Goal: Task Accomplishment & Management: Complete application form

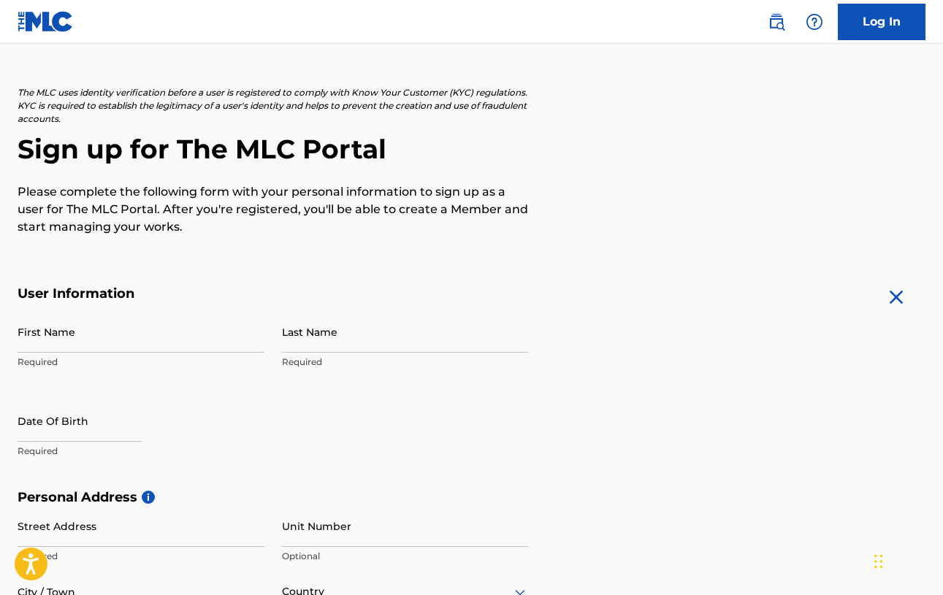
scroll to position [60, 0]
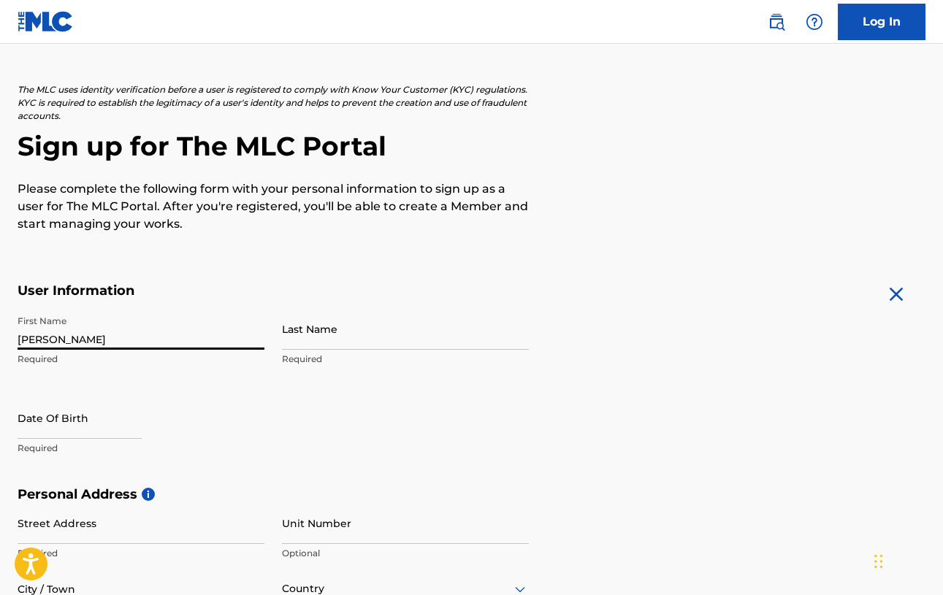
type input "[PERSON_NAME]"
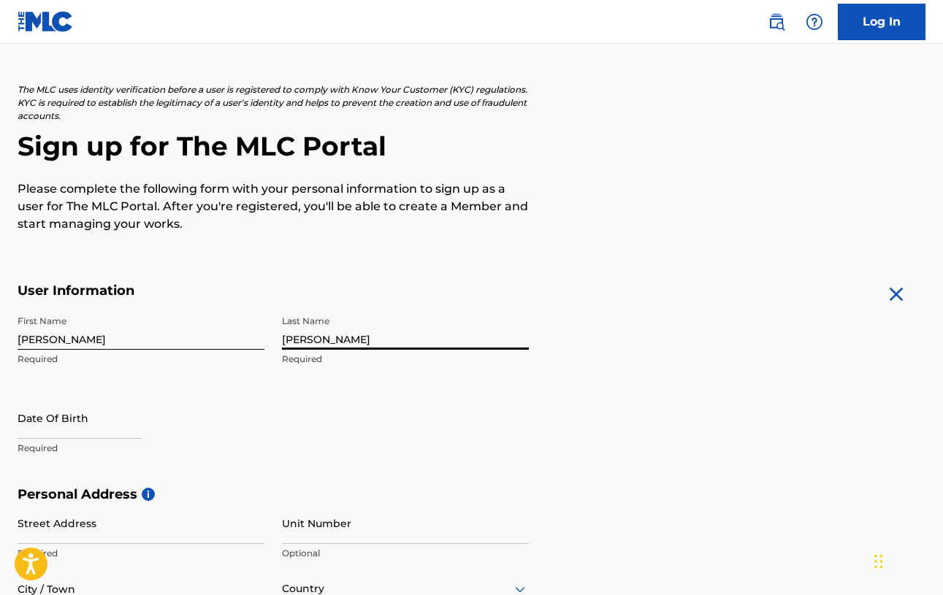
type input "[PERSON_NAME]"
select select "7"
select select "2025"
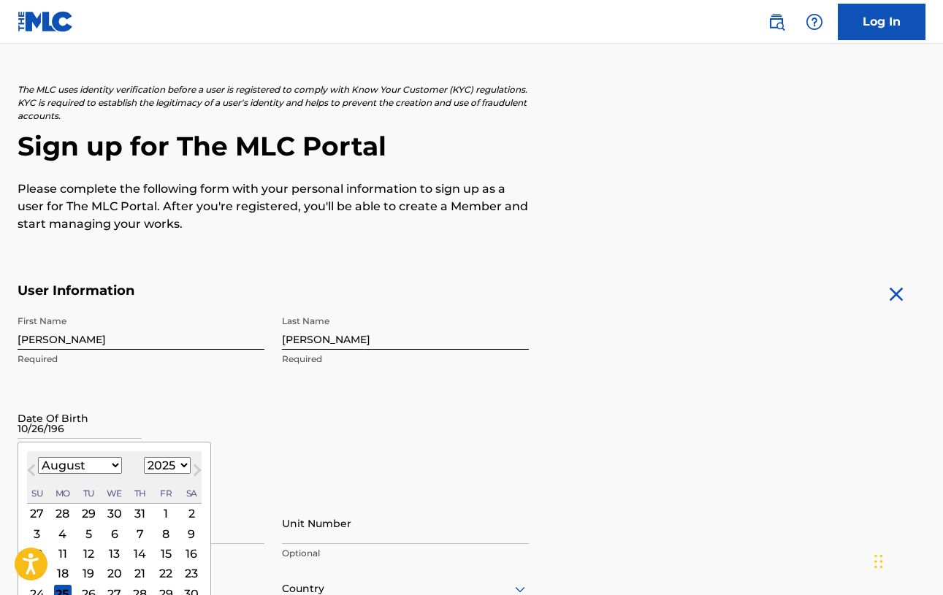
type input "10/26/1968"
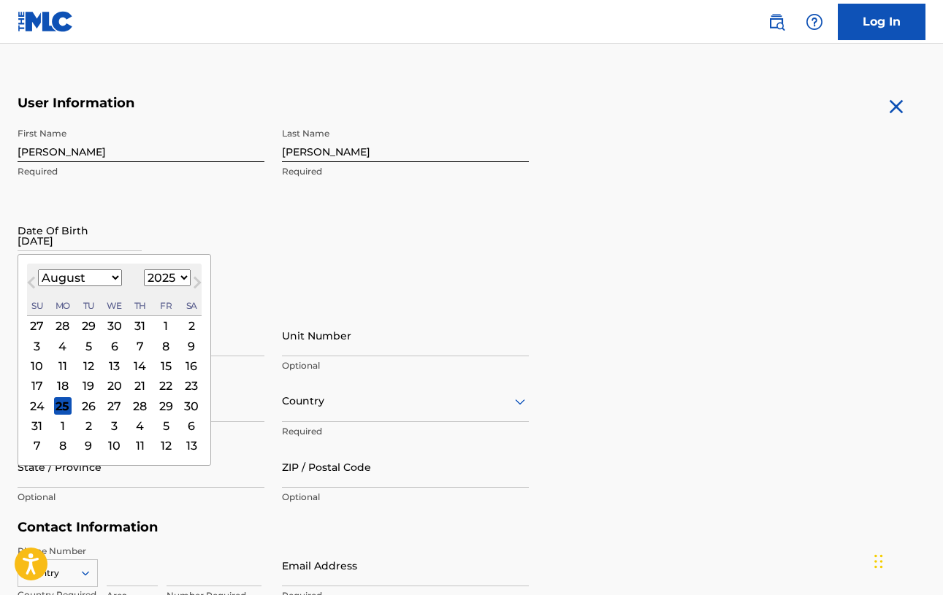
scroll to position [262, 0]
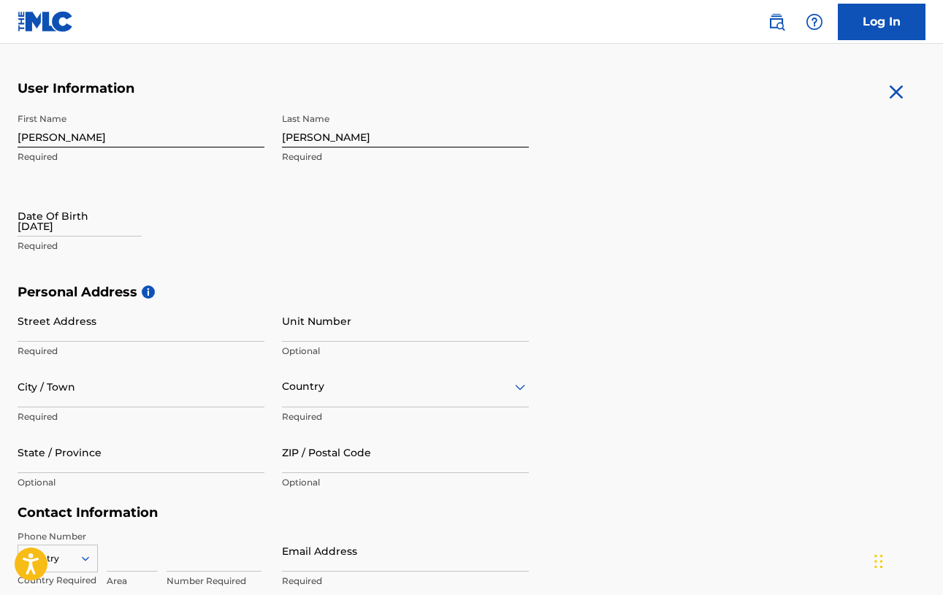
click at [45, 237] on input "10/26/1968" at bounding box center [80, 216] width 124 height 42
select select "7"
select select "2025"
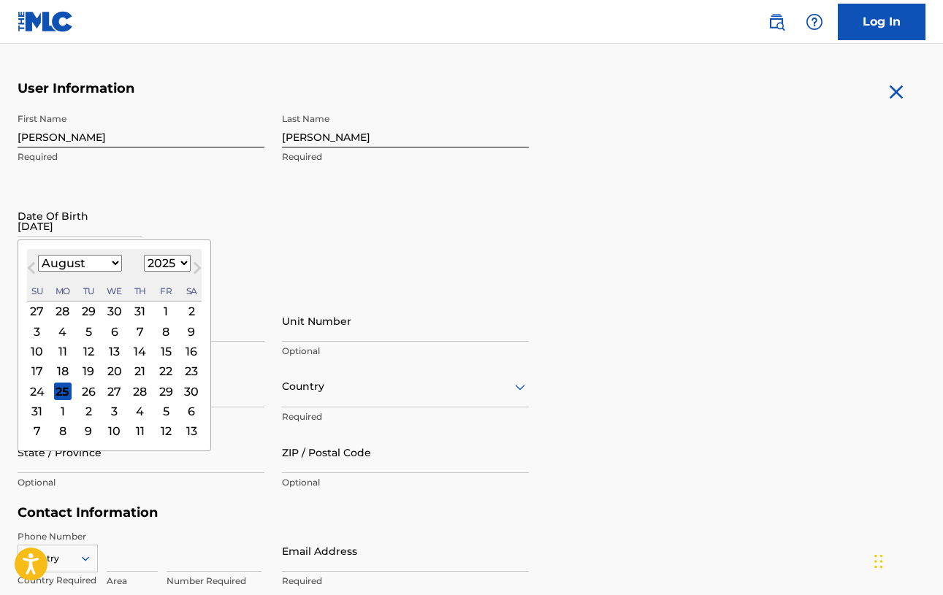
click at [110, 272] on select "January February March April May June July August September October November De…" at bounding box center [80, 263] width 84 height 17
select select "9"
click at [178, 272] on select "1899 1900 1901 1902 1903 1904 1905 1906 1907 1908 1909 1910 1911 1912 1913 1914…" at bounding box center [167, 263] width 47 height 17
select select "1968"
click at [187, 380] on div "26" at bounding box center [192, 371] width 18 height 18
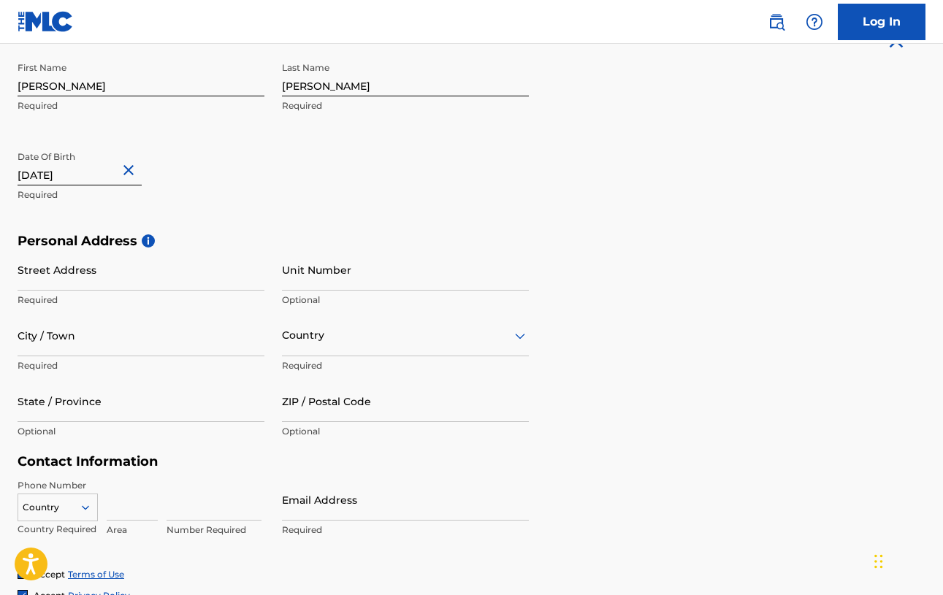
scroll to position [329, 0]
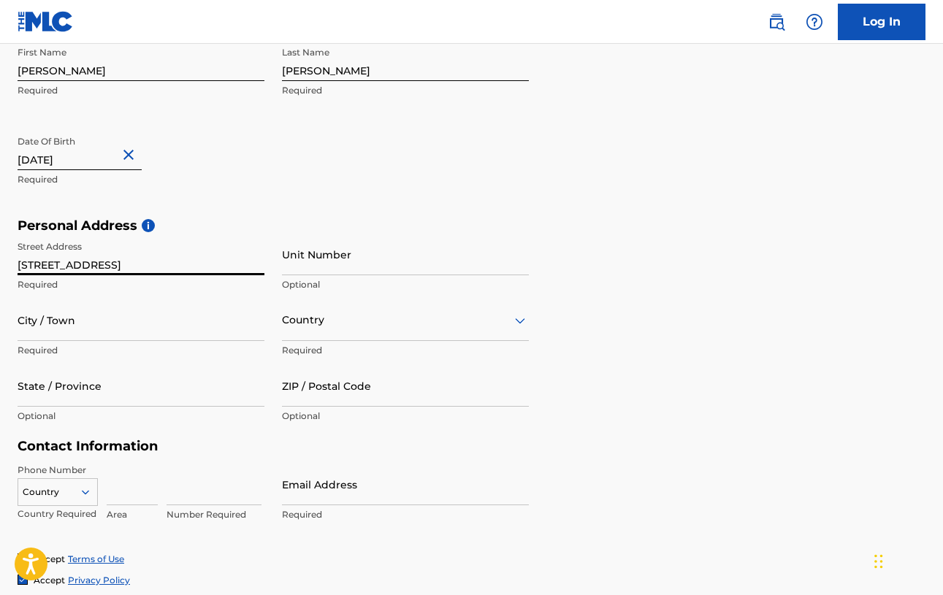
type input "16932 Enadia Way"
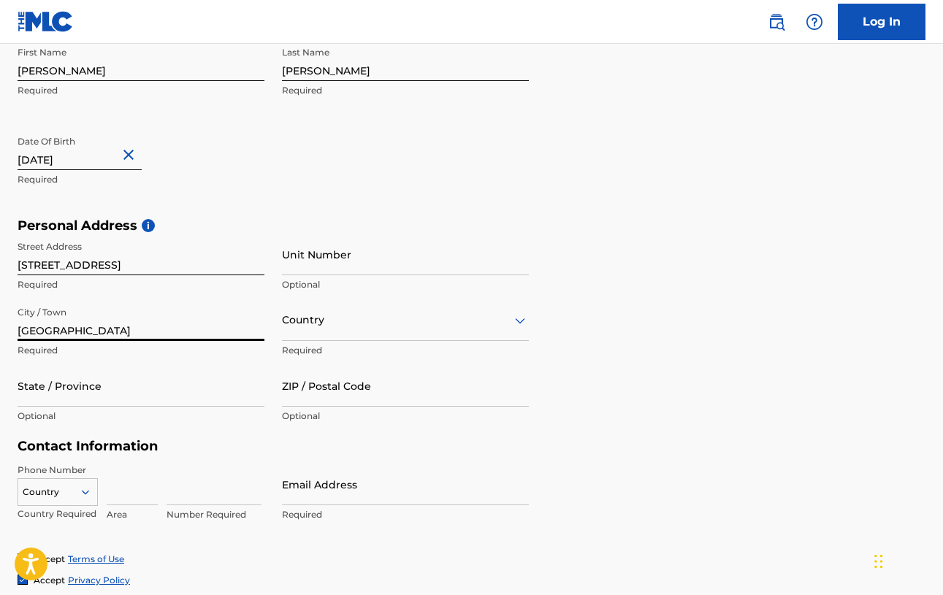
type input "Lake Balboa"
click at [381, 341] on div "Country" at bounding box center [405, 321] width 247 height 42
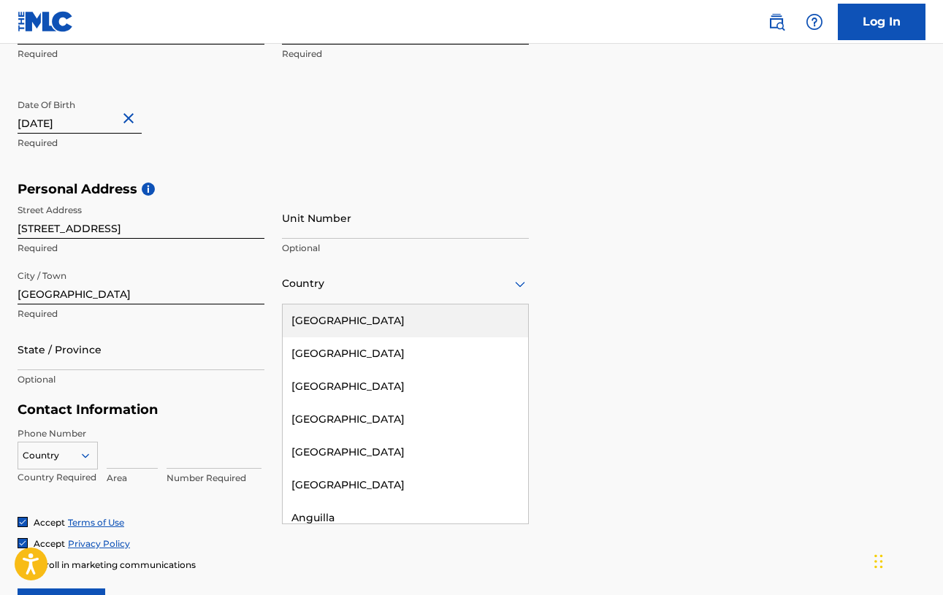
click at [381, 338] on div "United States" at bounding box center [405, 321] width 245 height 33
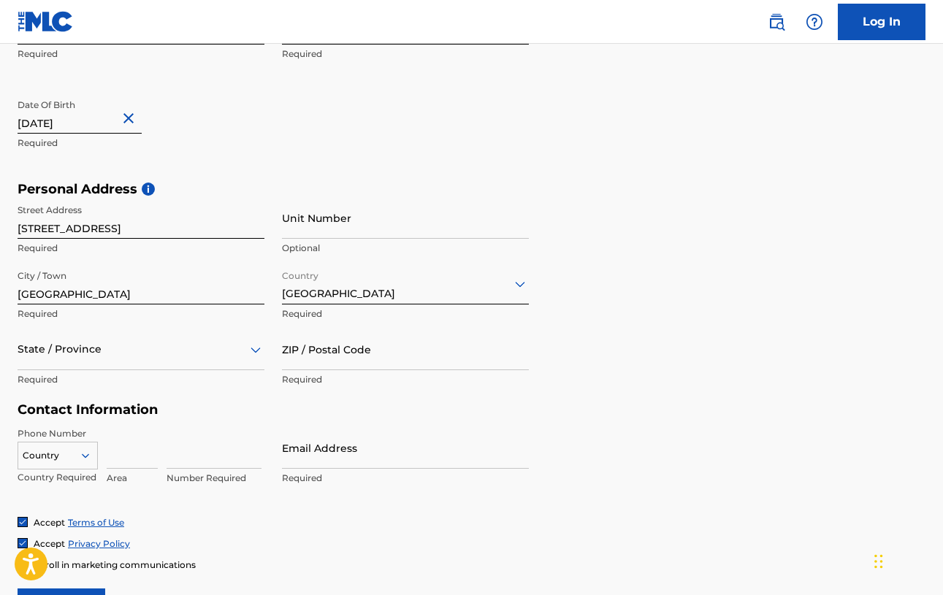
click at [104, 370] on div "State / Province" at bounding box center [141, 350] width 247 height 42
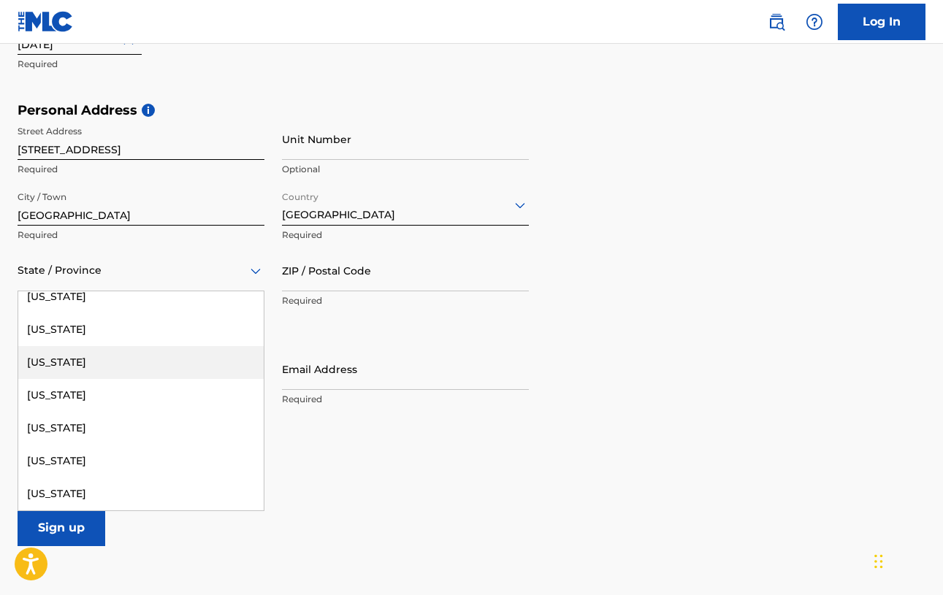
scroll to position [88, 0]
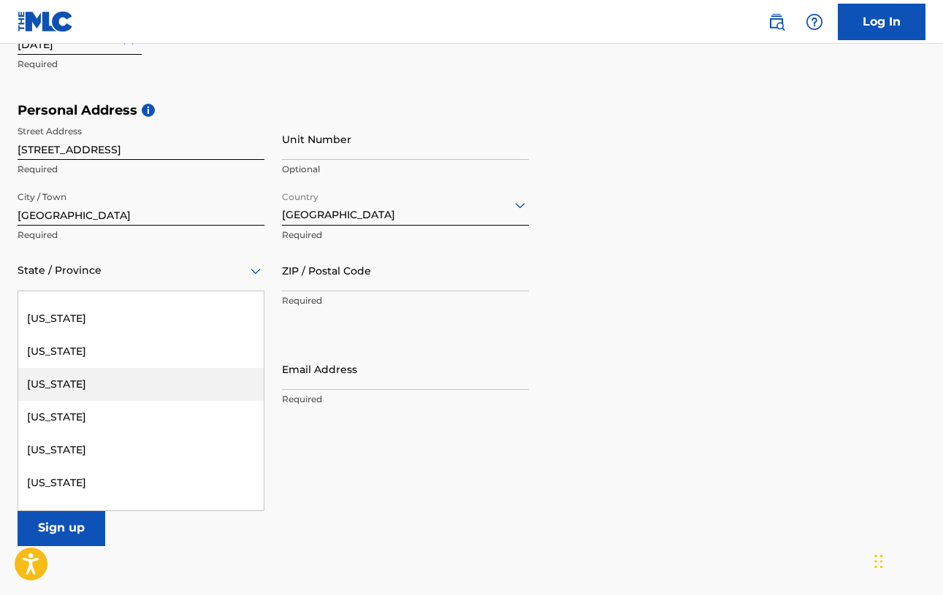
click at [70, 401] on div "California" at bounding box center [140, 384] width 245 height 33
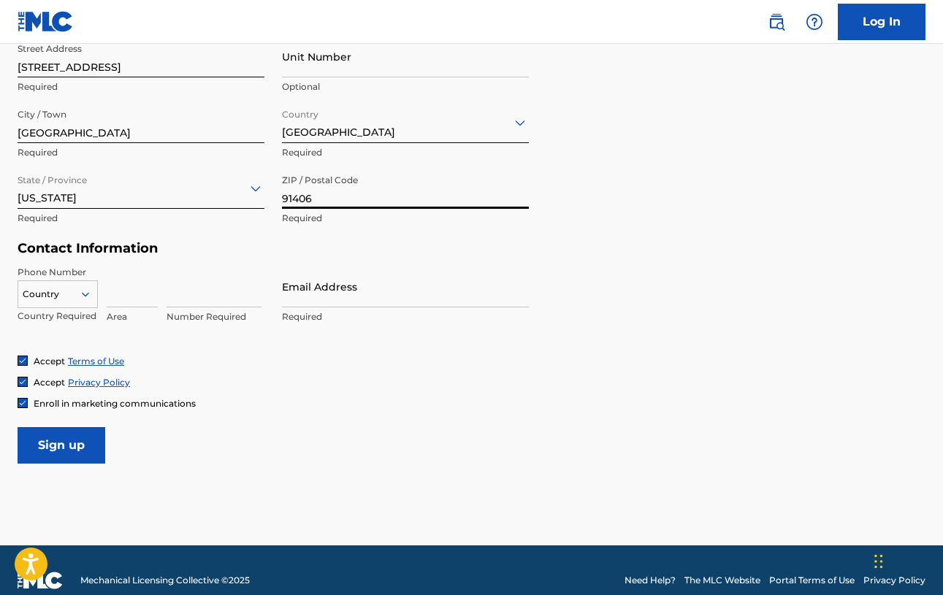
scroll to position [563, 0]
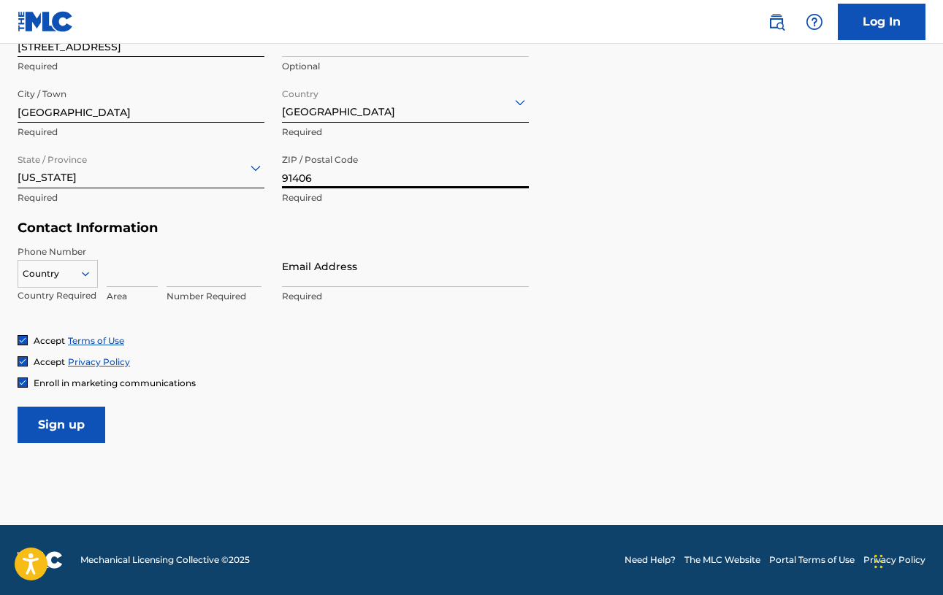
type input "91406"
click at [92, 281] on icon at bounding box center [85, 273] width 13 height 13
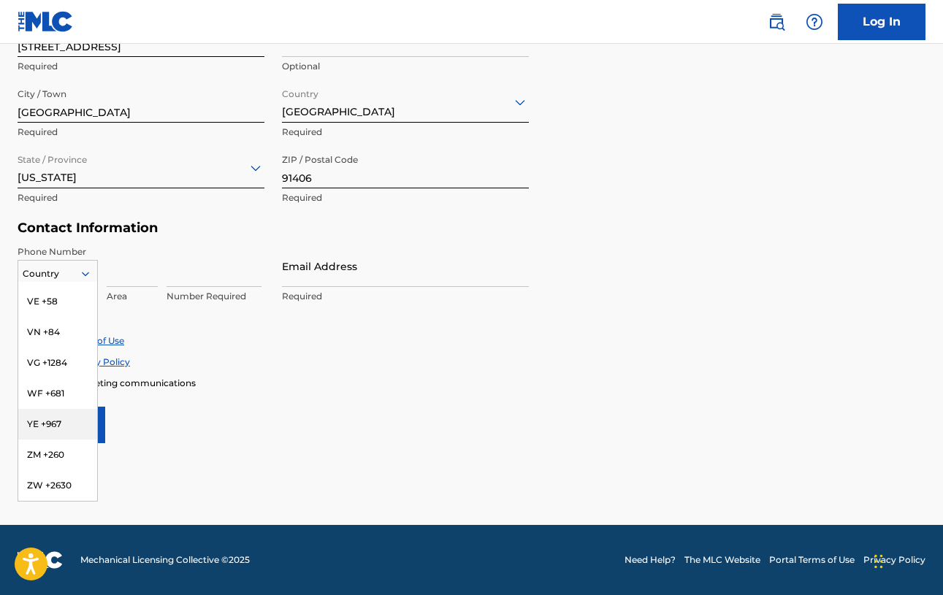
scroll to position [6537, 0]
click at [392, 443] on form "User Information First Name Christopher Required Last Name Latham Required Date…" at bounding box center [472, 119] width 908 height 648
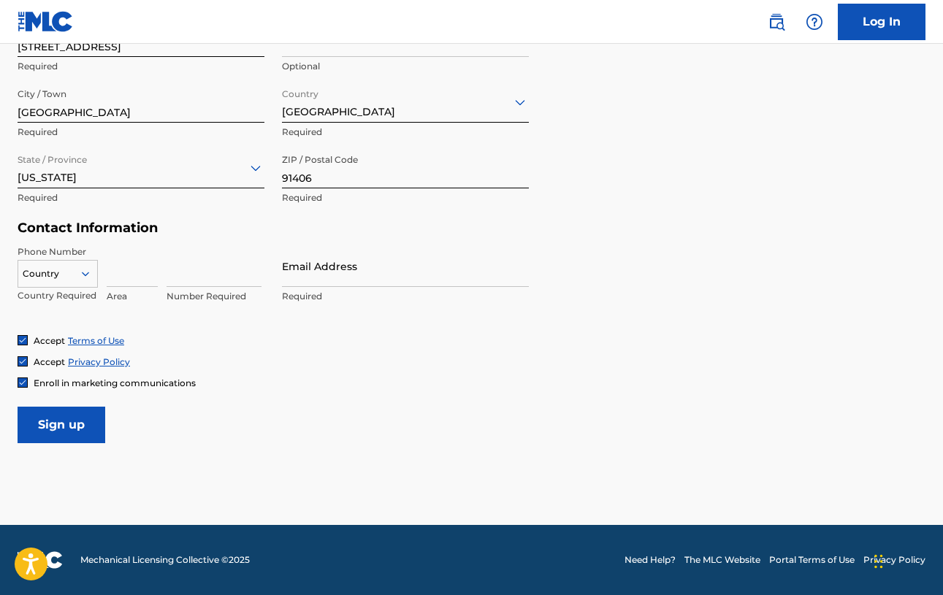
click at [152, 287] on input at bounding box center [132, 266] width 51 height 42
type input "818"
click at [220, 287] on input "4684785" at bounding box center [214, 266] width 95 height 42
type input "4684785"
click at [92, 281] on icon at bounding box center [85, 273] width 13 height 13
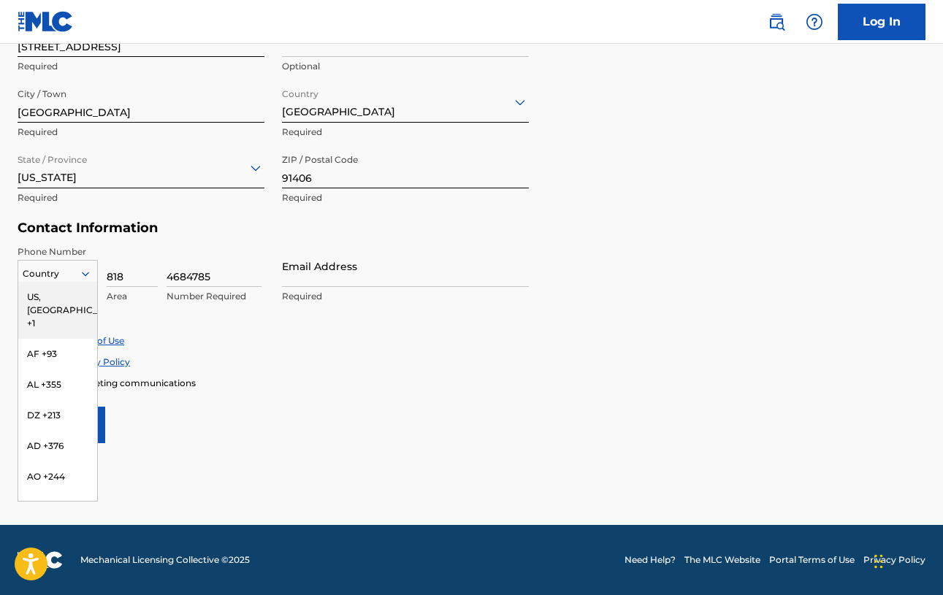
click at [75, 339] on div "US, [GEOGRAPHIC_DATA] +1" at bounding box center [57, 310] width 79 height 57
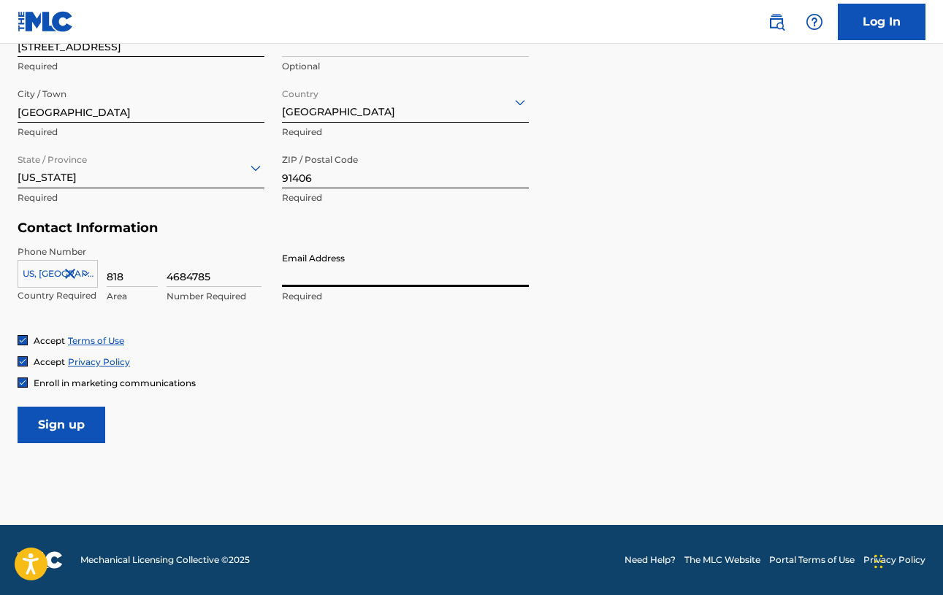
type input "[PERSON_NAME][EMAIL_ADDRESS][DOMAIN_NAME]"
click at [83, 407] on input "Sign up" at bounding box center [62, 425] width 88 height 37
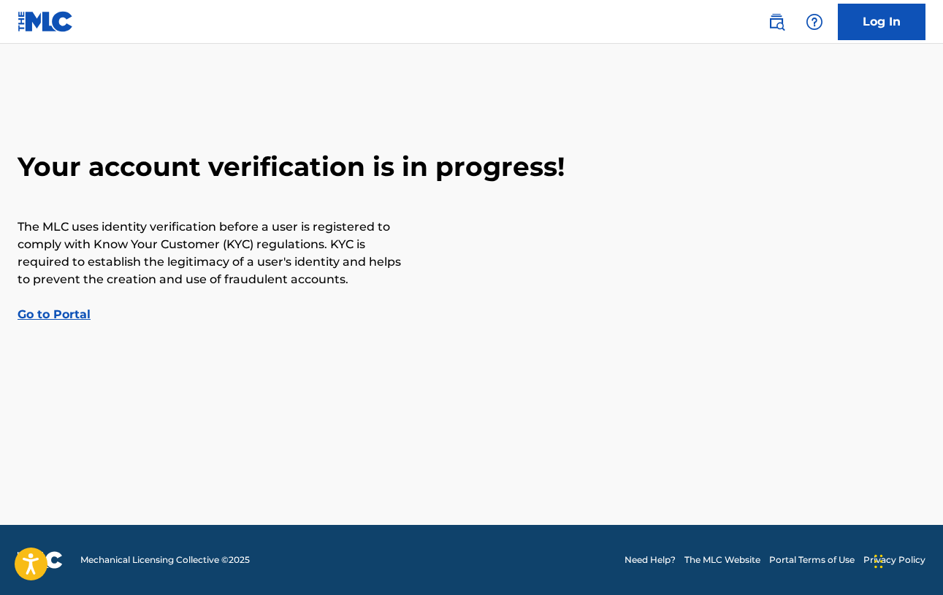
click at [77, 321] on link "Go to Portal" at bounding box center [54, 315] width 73 height 14
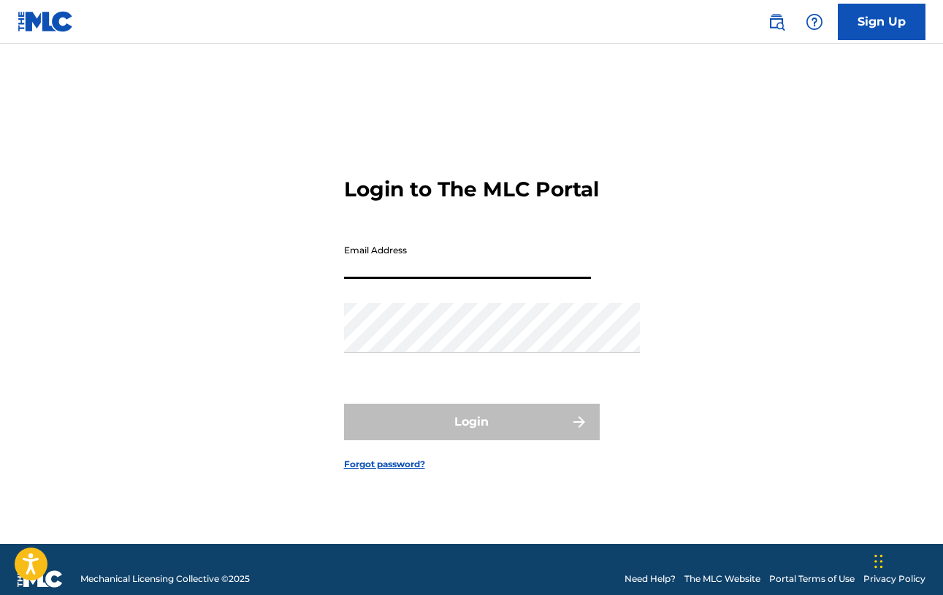
type input "[PERSON_NAME][EMAIL_ADDRESS][DOMAIN_NAME]"
click at [868, 30] on link "Sign Up" at bounding box center [882, 22] width 88 height 37
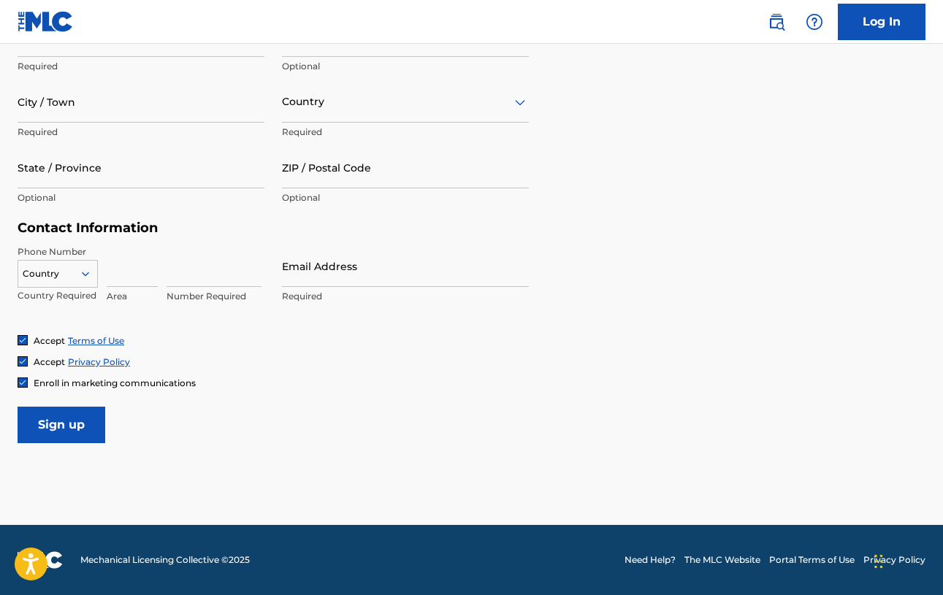
scroll to position [643, 0]
click at [27, 387] on img at bounding box center [22, 382] width 9 height 9
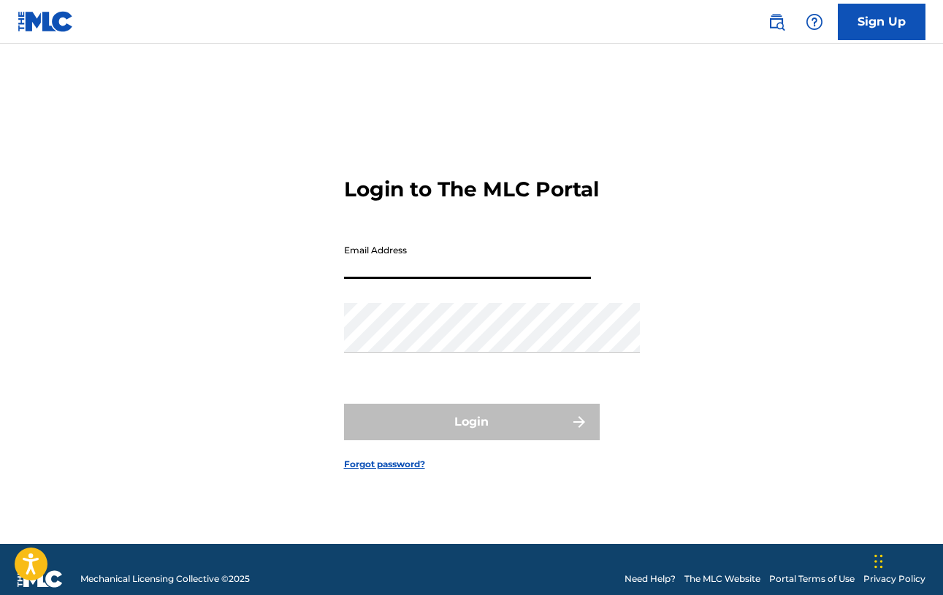
type input "[PERSON_NAME][EMAIL_ADDRESS][DOMAIN_NAME]"
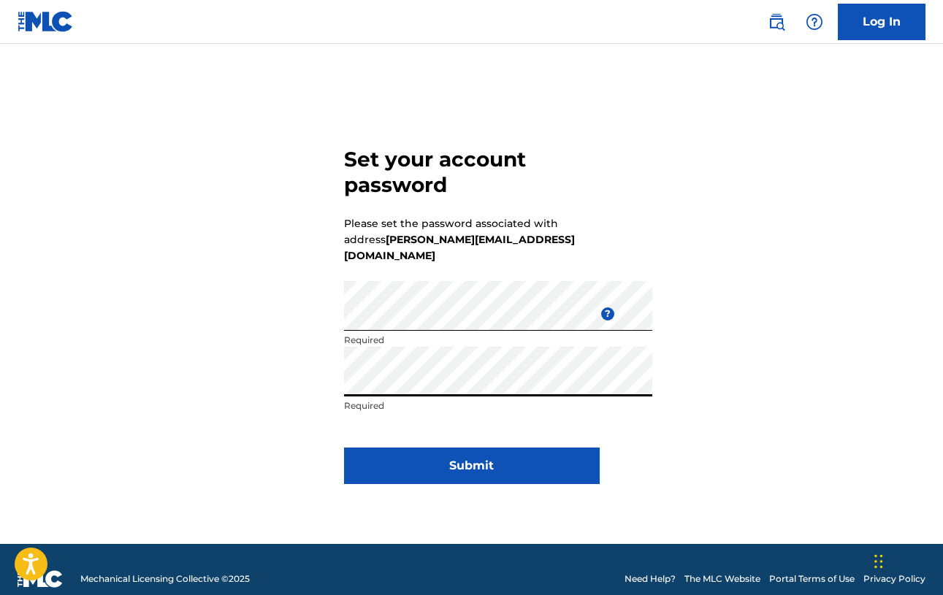
click at [475, 480] on button "Submit" at bounding box center [472, 466] width 256 height 37
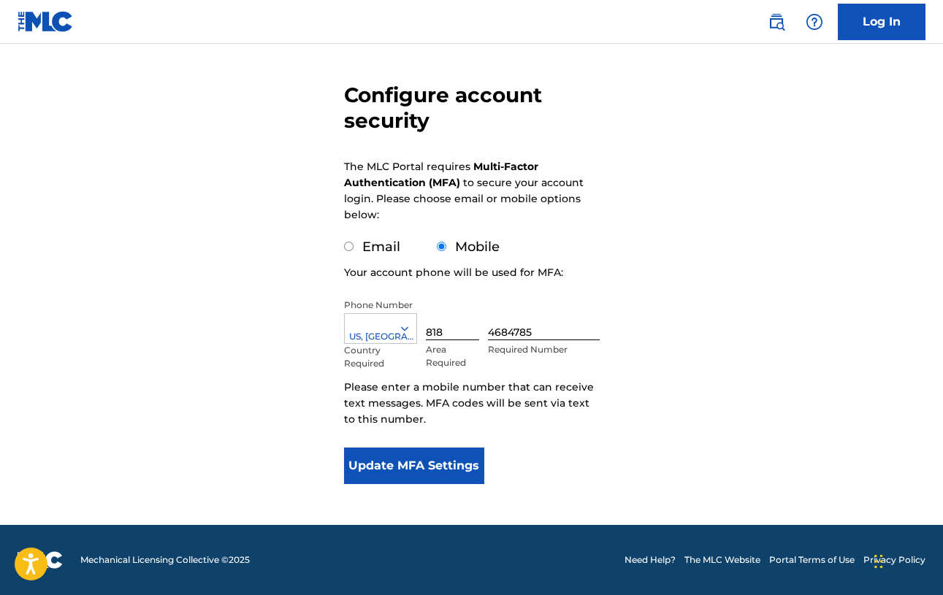
scroll to position [184, 0]
click at [397, 448] on button "Update MFA Settings" at bounding box center [414, 466] width 141 height 37
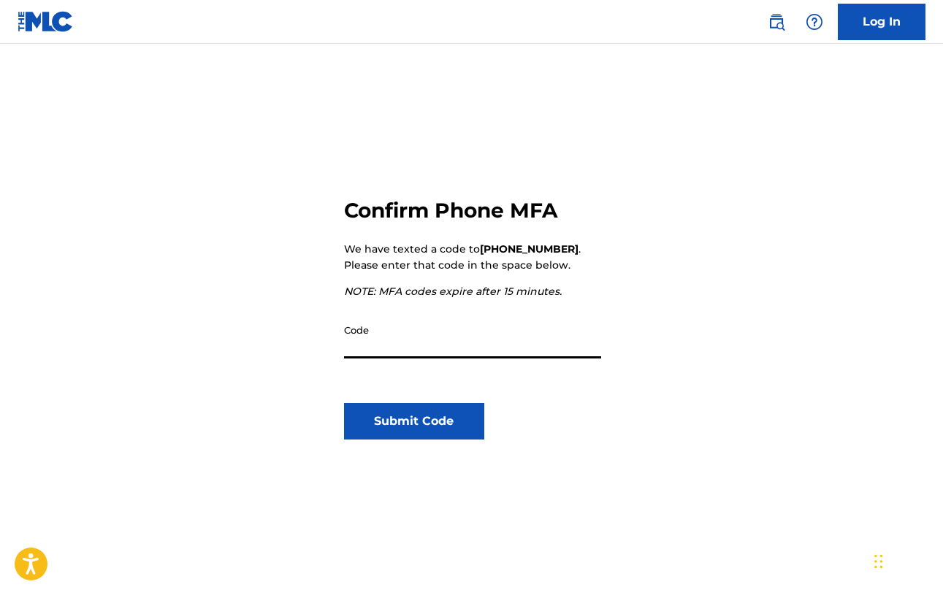
scroll to position [81, 0]
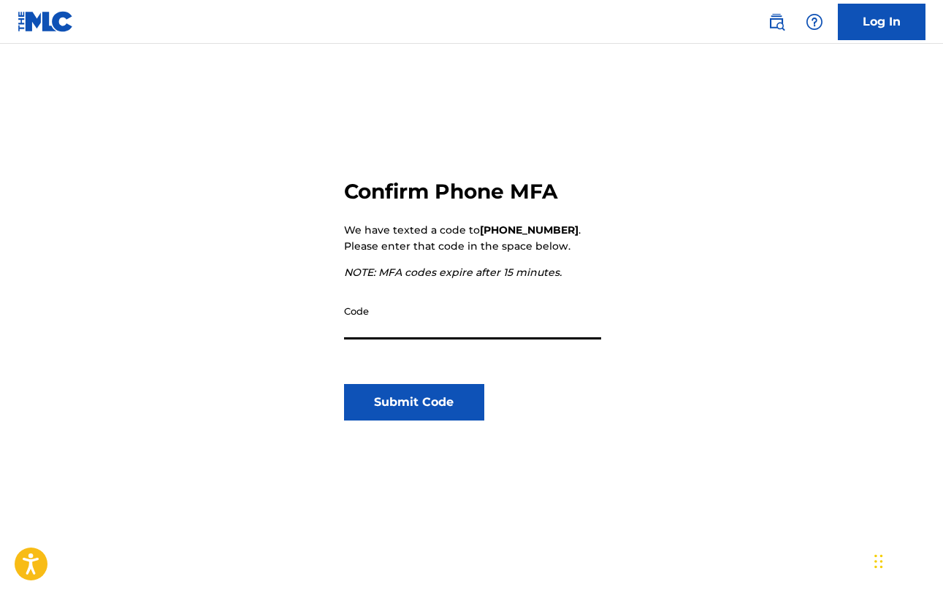
click at [376, 340] on input "Code" at bounding box center [472, 319] width 257 height 42
type input "923028"
click at [418, 421] on button "Submit Code" at bounding box center [414, 402] width 141 height 37
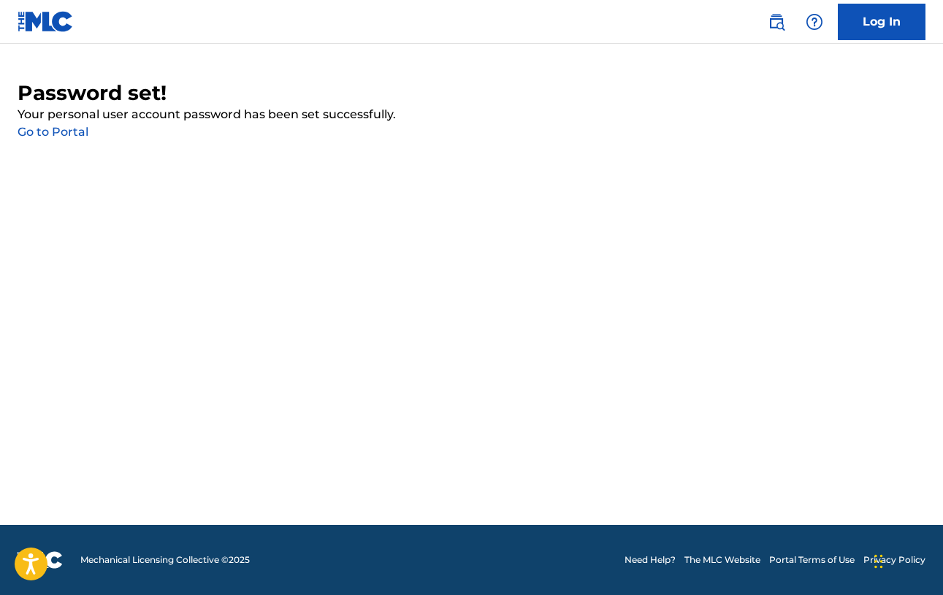
click at [65, 139] on link "Go to Portal" at bounding box center [53, 132] width 71 height 14
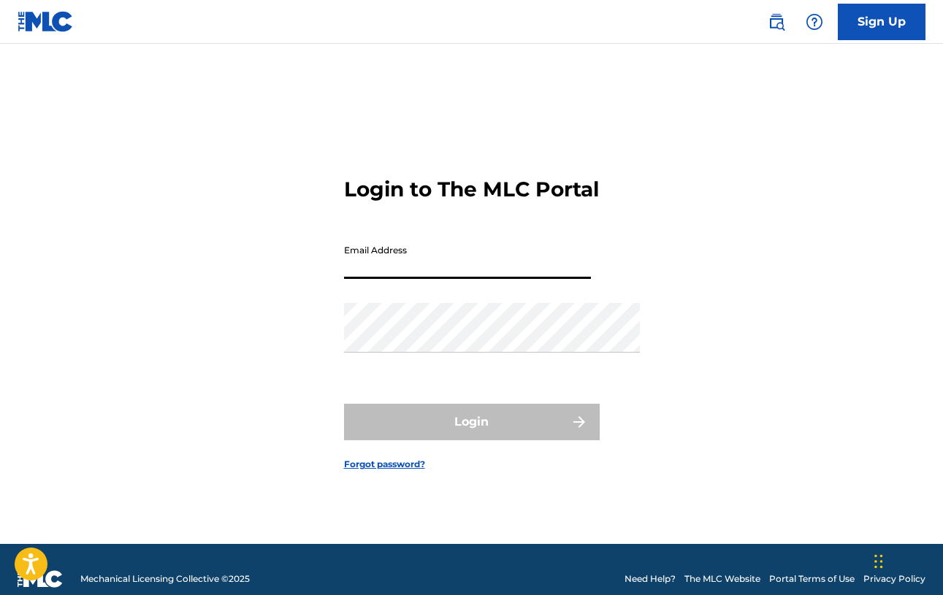
type input "[PERSON_NAME][EMAIL_ADDRESS][DOMAIN_NAME]"
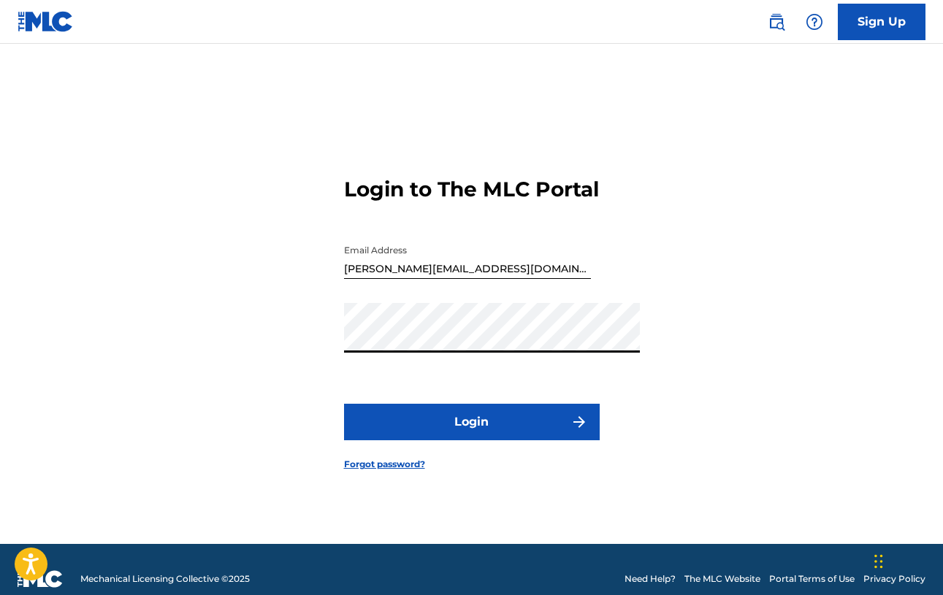
click at [474, 441] on button "Login" at bounding box center [472, 422] width 256 height 37
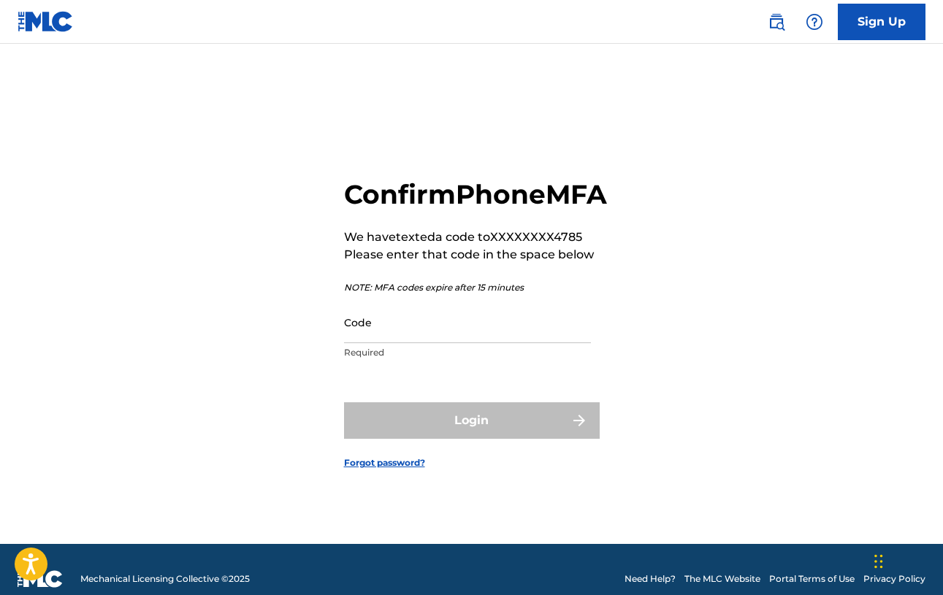
click at [386, 332] on input "Code" at bounding box center [467, 323] width 247 height 42
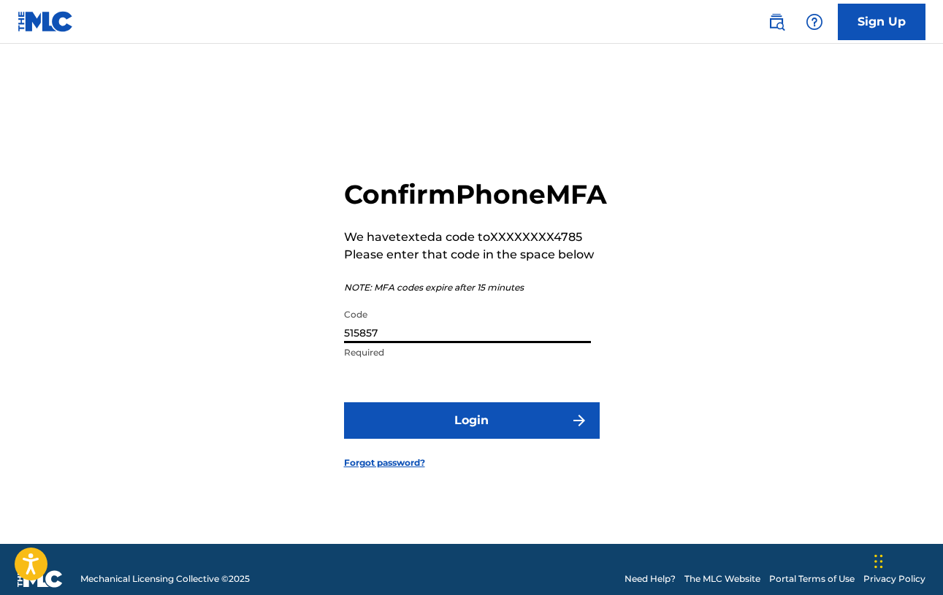
type input "515857"
click at [489, 434] on button "Login" at bounding box center [472, 421] width 256 height 37
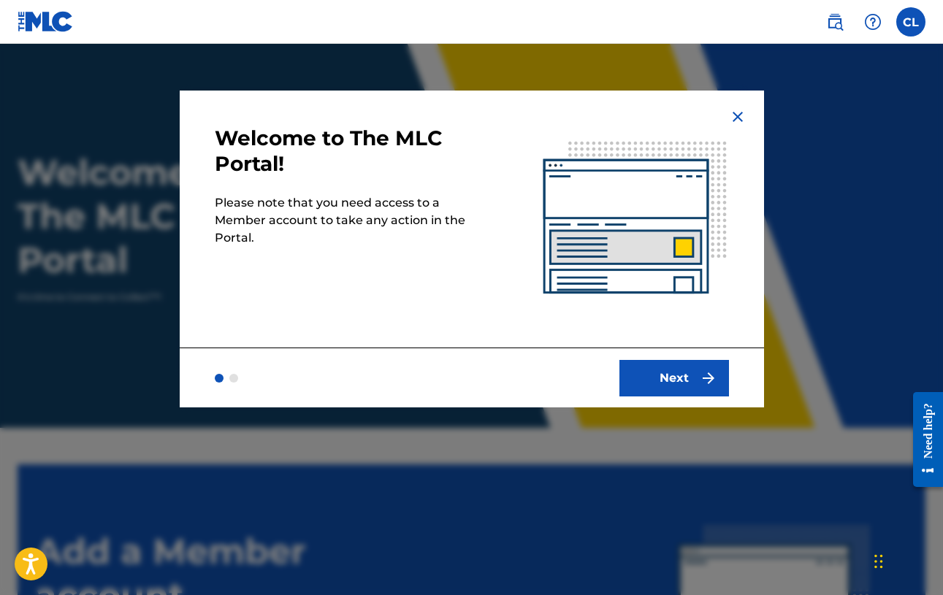
click at [712, 397] on button "Next" at bounding box center [675, 378] width 110 height 37
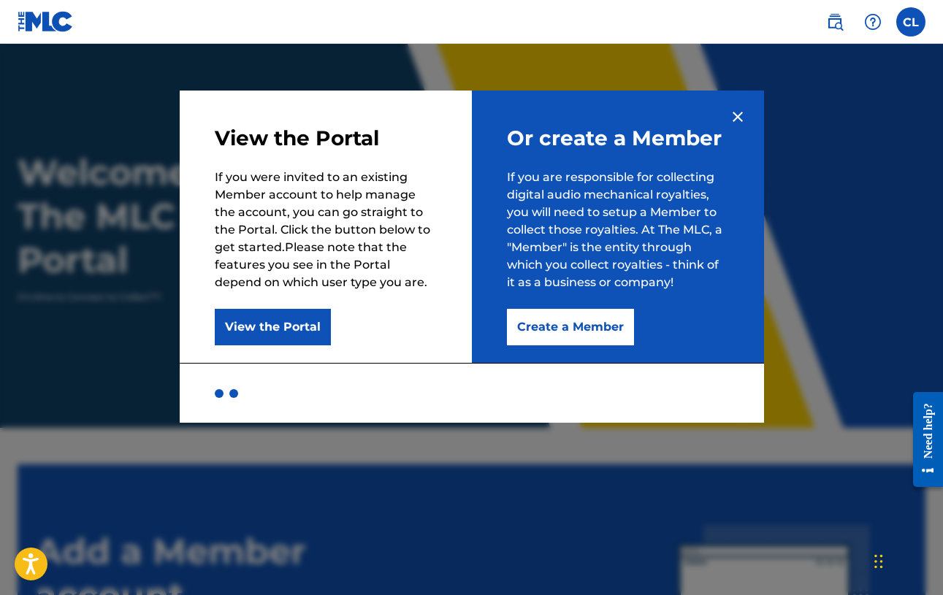
click at [577, 341] on button "Create a Member" at bounding box center [570, 327] width 127 height 37
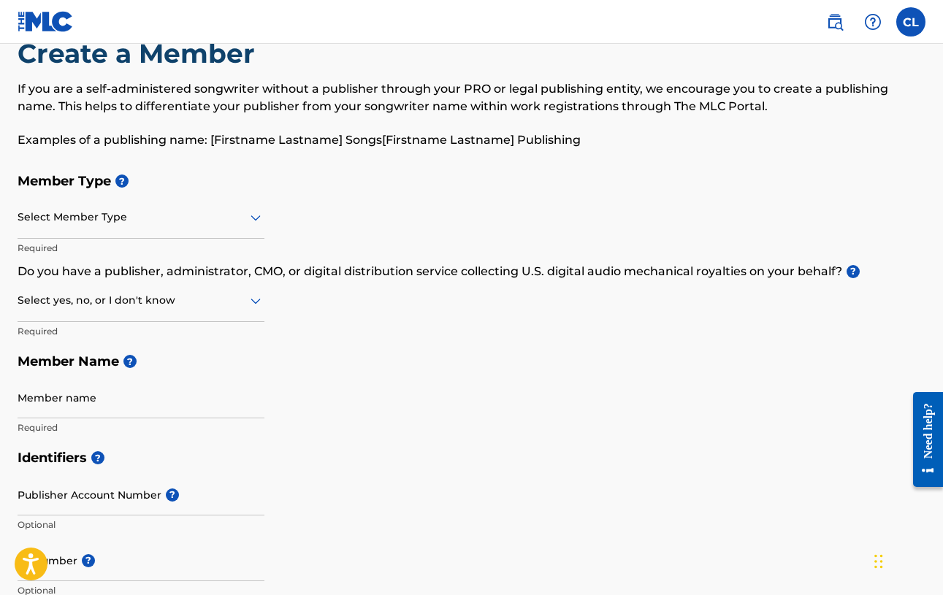
scroll to position [45, 0]
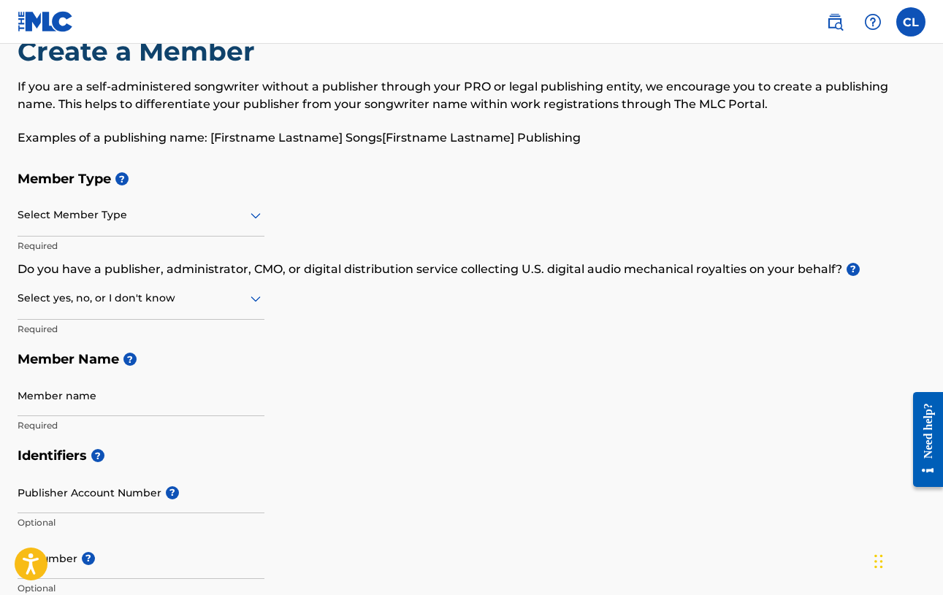
click at [226, 224] on div at bounding box center [141, 215] width 247 height 18
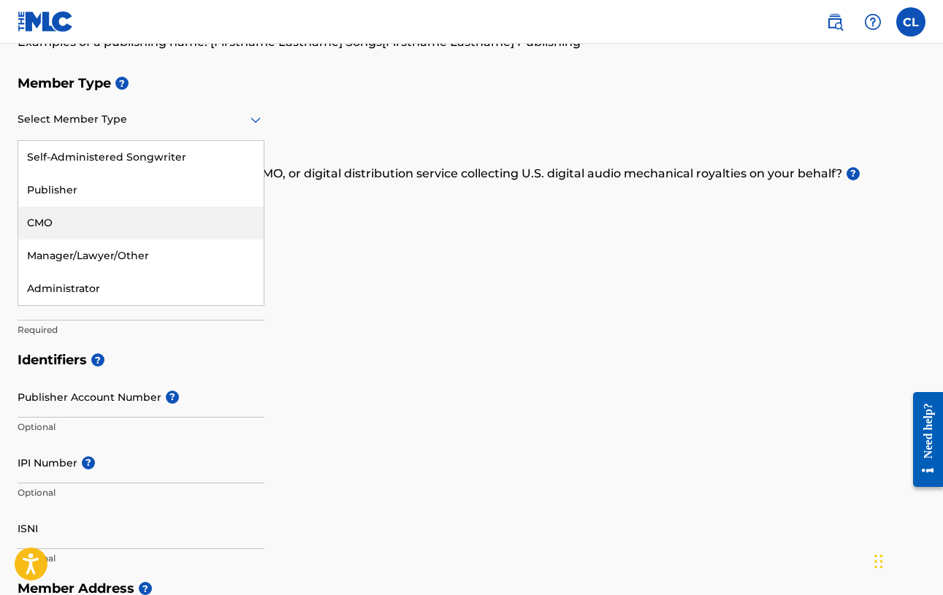
scroll to position [142, 0]
click at [593, 344] on div "Member Type ? CMO, 3 of 5. 5 results available. Use Up and Down to choose optio…" at bounding box center [472, 205] width 908 height 277
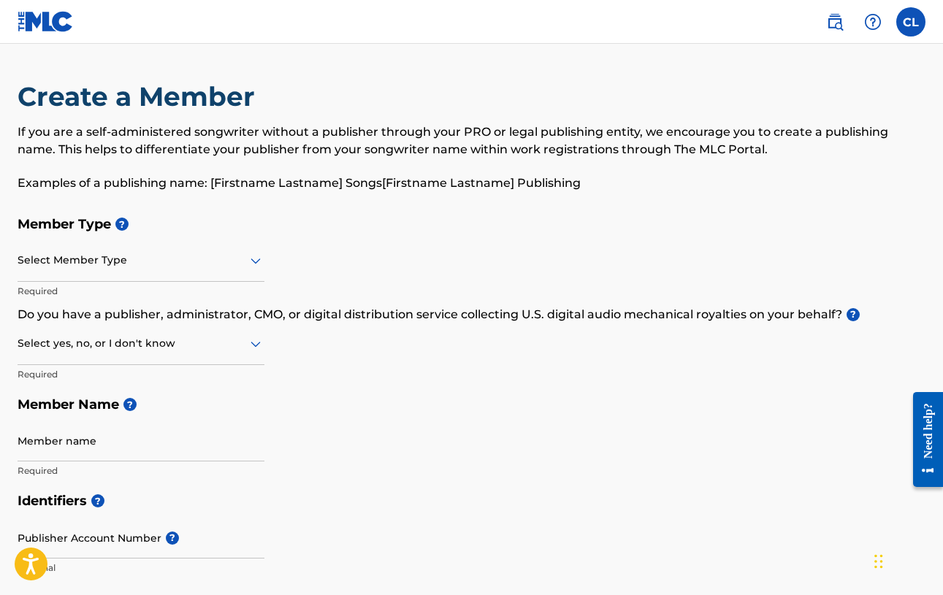
scroll to position [0, 0]
click at [909, 31] on label at bounding box center [910, 21] width 29 height 29
click at [911, 22] on input "[PERSON_NAME] Latham [EMAIL_ADDRESS][DOMAIN_NAME] Notification Preferences Prof…" at bounding box center [911, 22] width 0 height 0
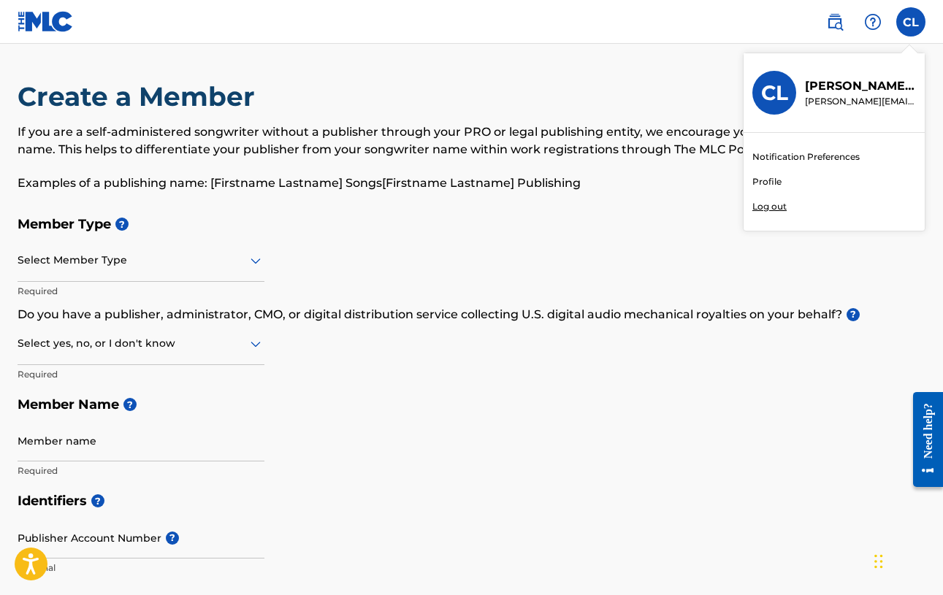
click at [753, 213] on p "Log out" at bounding box center [770, 206] width 34 height 13
click at [911, 22] on input "[PERSON_NAME] Latham [EMAIL_ADDRESS][DOMAIN_NAME] Notification Preferences Prof…" at bounding box center [911, 22] width 0 height 0
